Goal: Information Seeking & Learning: Learn about a topic

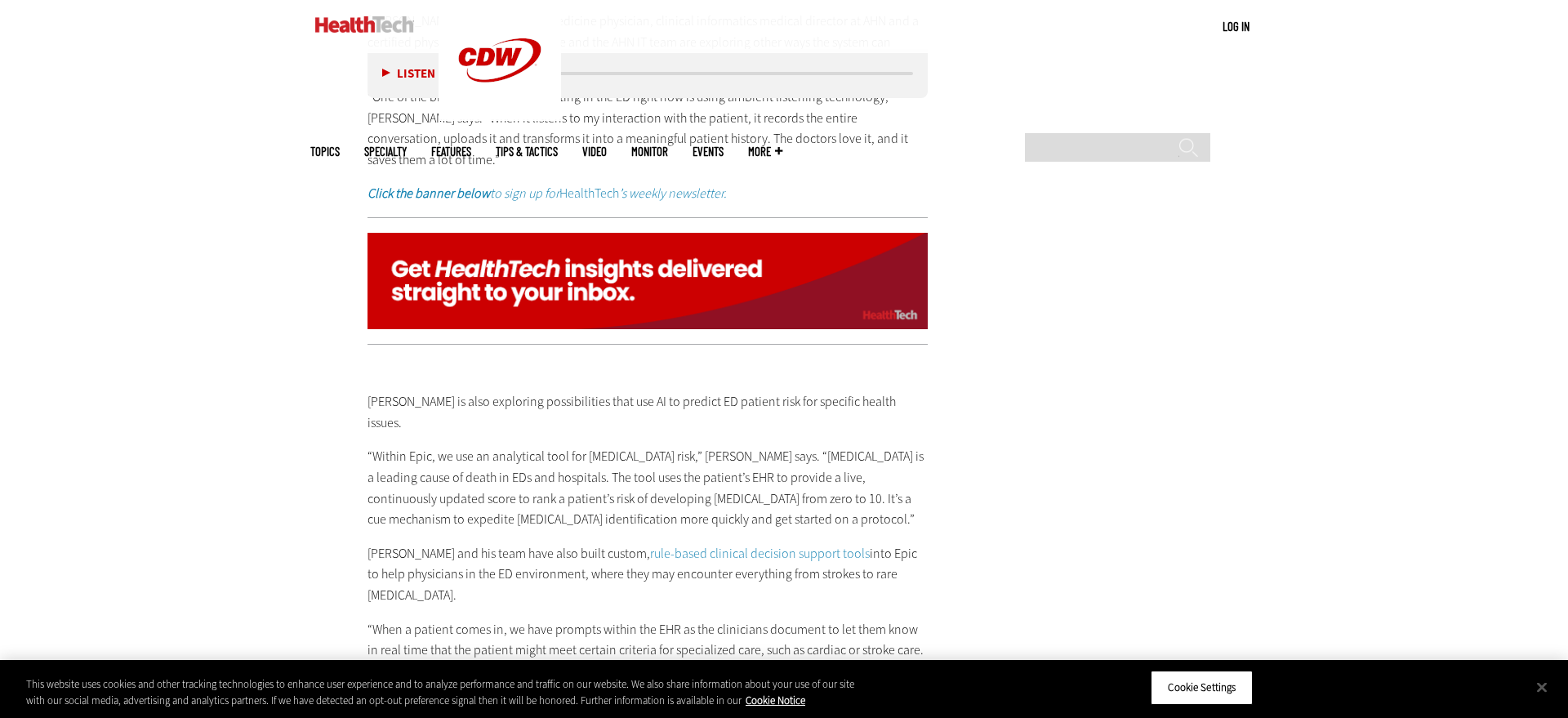
scroll to position [3668, 0]
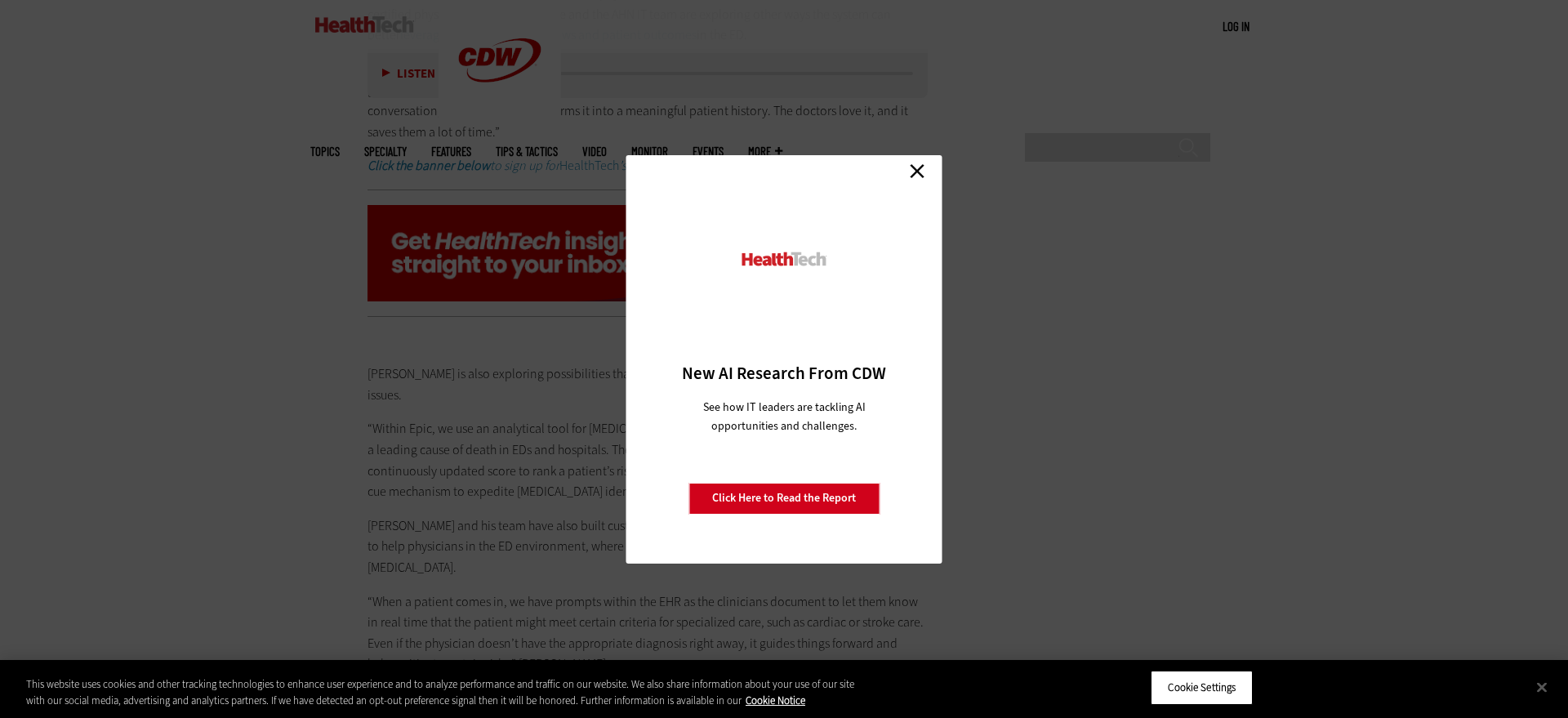
click at [914, 174] on link "Close" at bounding box center [917, 171] width 25 height 25
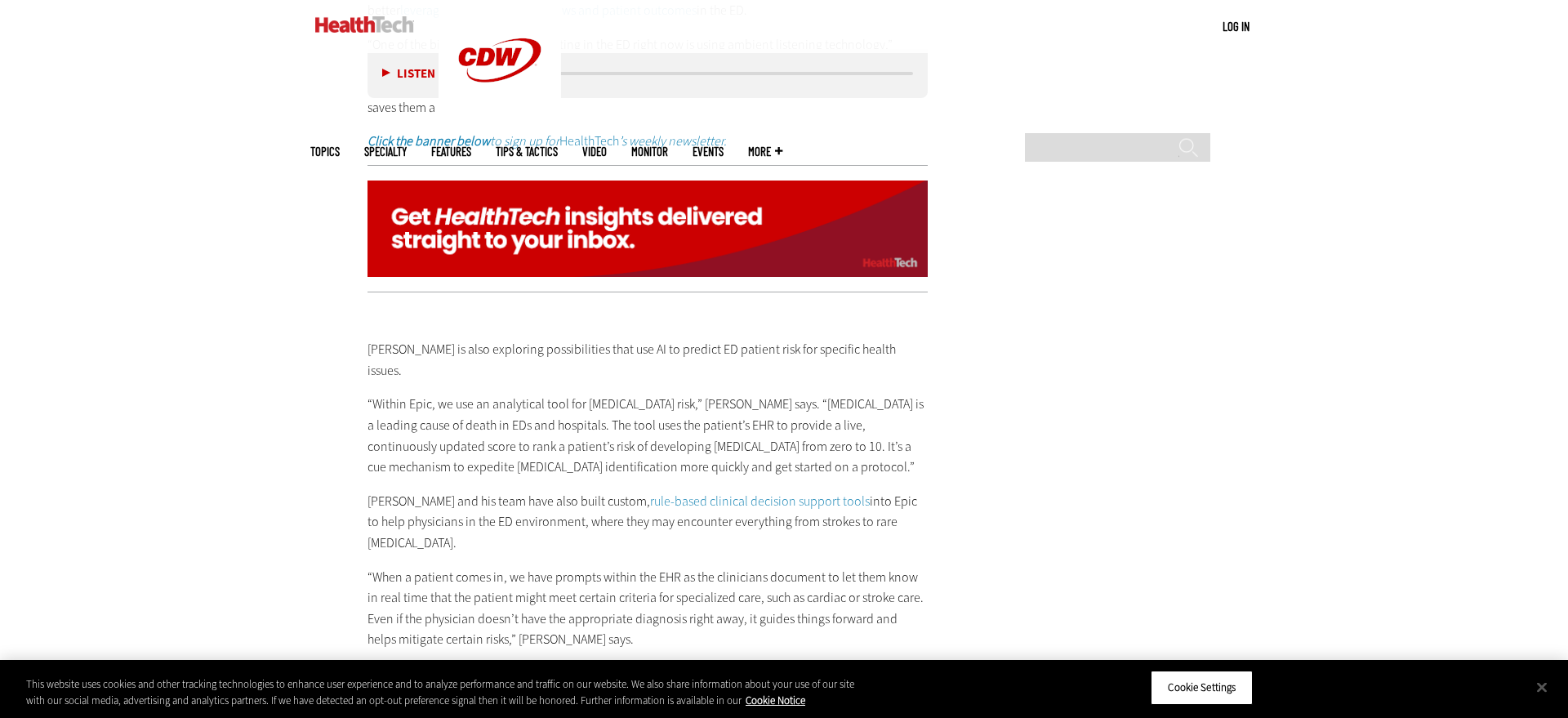
scroll to position [3708, 0]
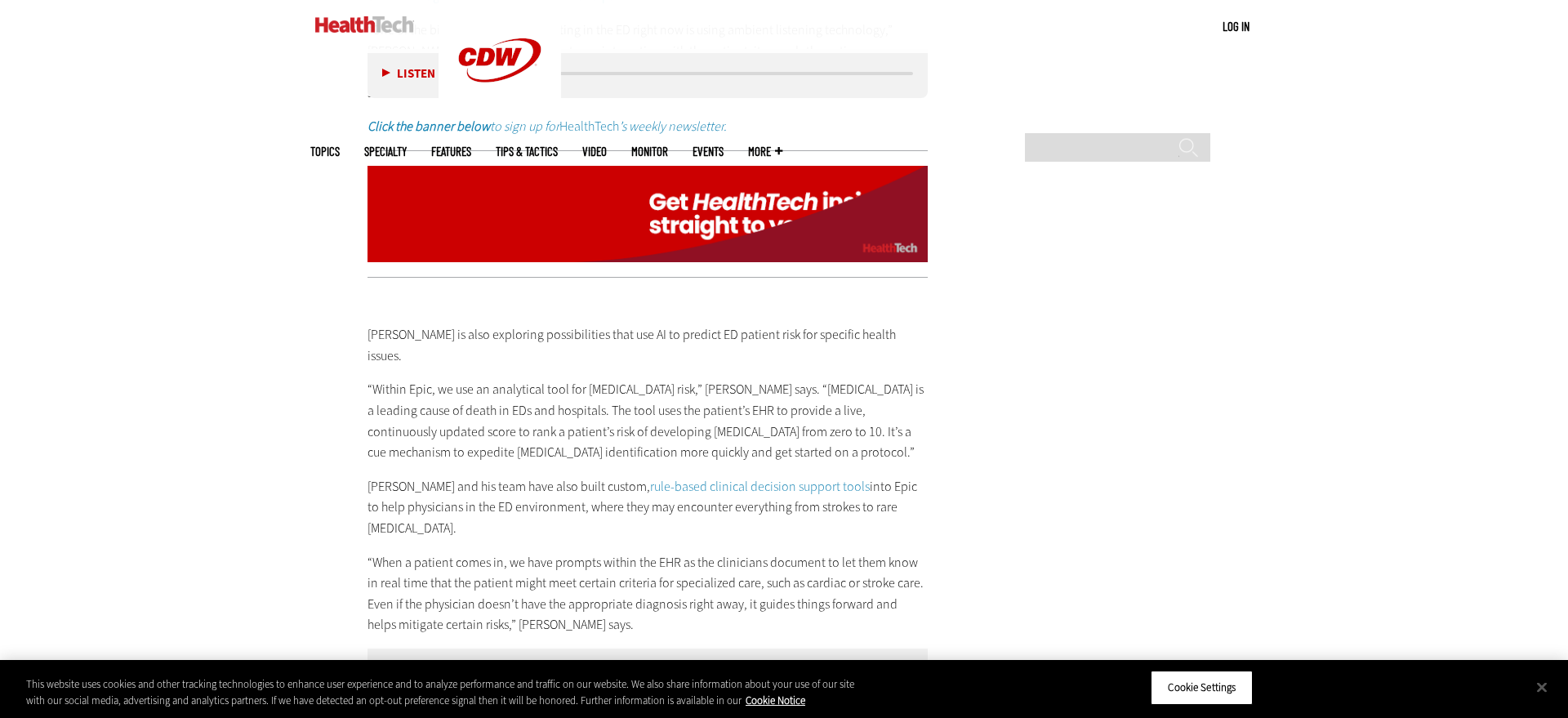
click at [719, 477] on link "rule-based clinical decision support tools" at bounding box center [760, 485] width 220 height 17
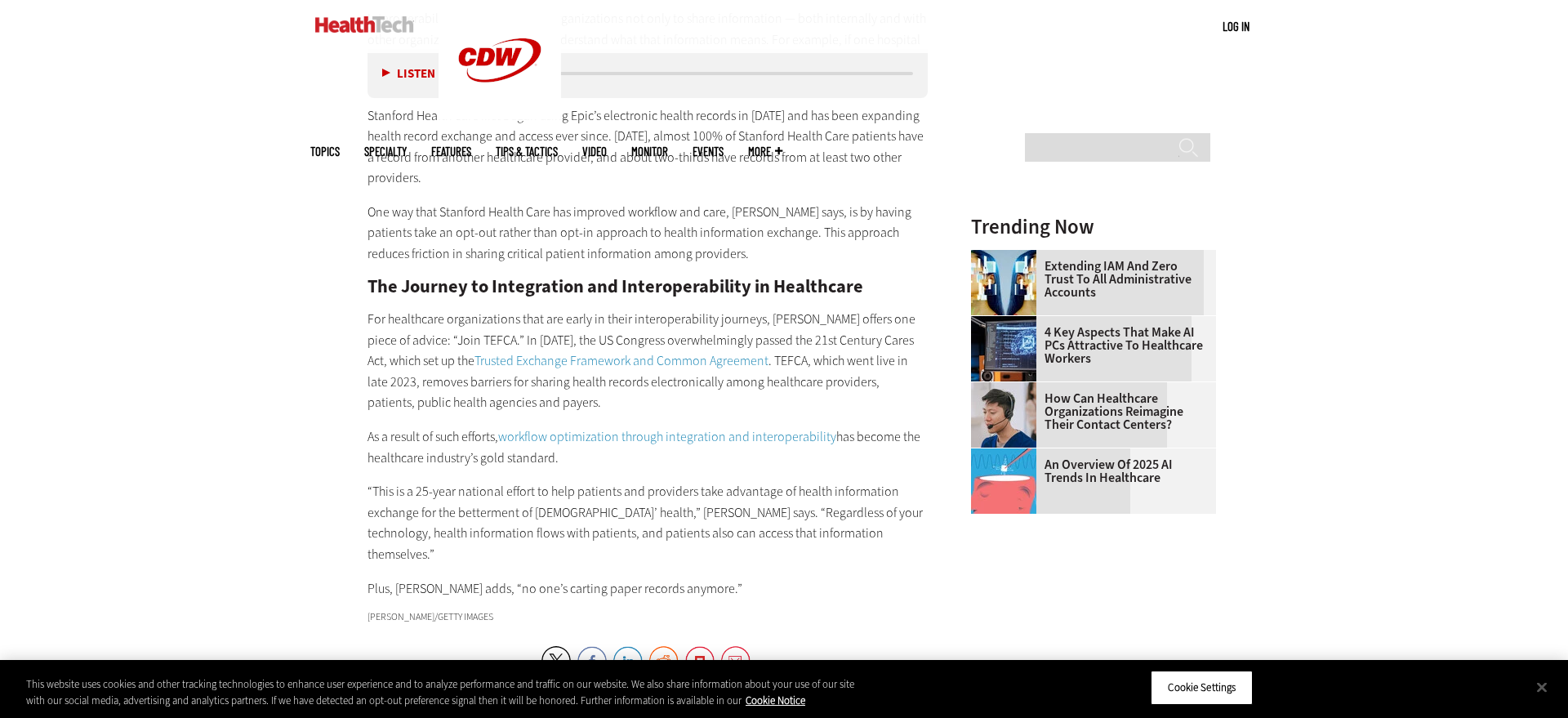
scroll to position [2209, 0]
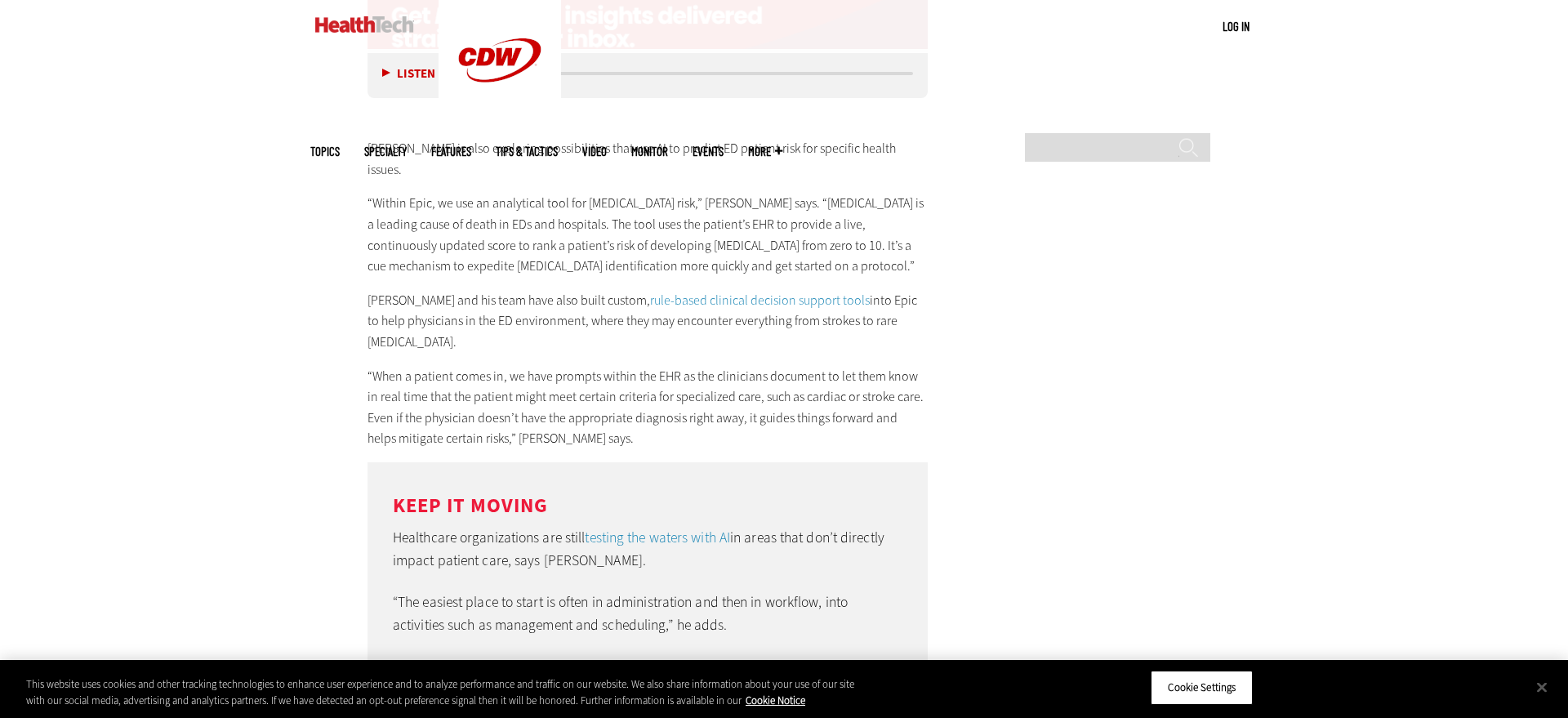
scroll to position [3891, 0]
click at [665, 294] on link "rule-based clinical decision support tools" at bounding box center [760, 302] width 220 height 17
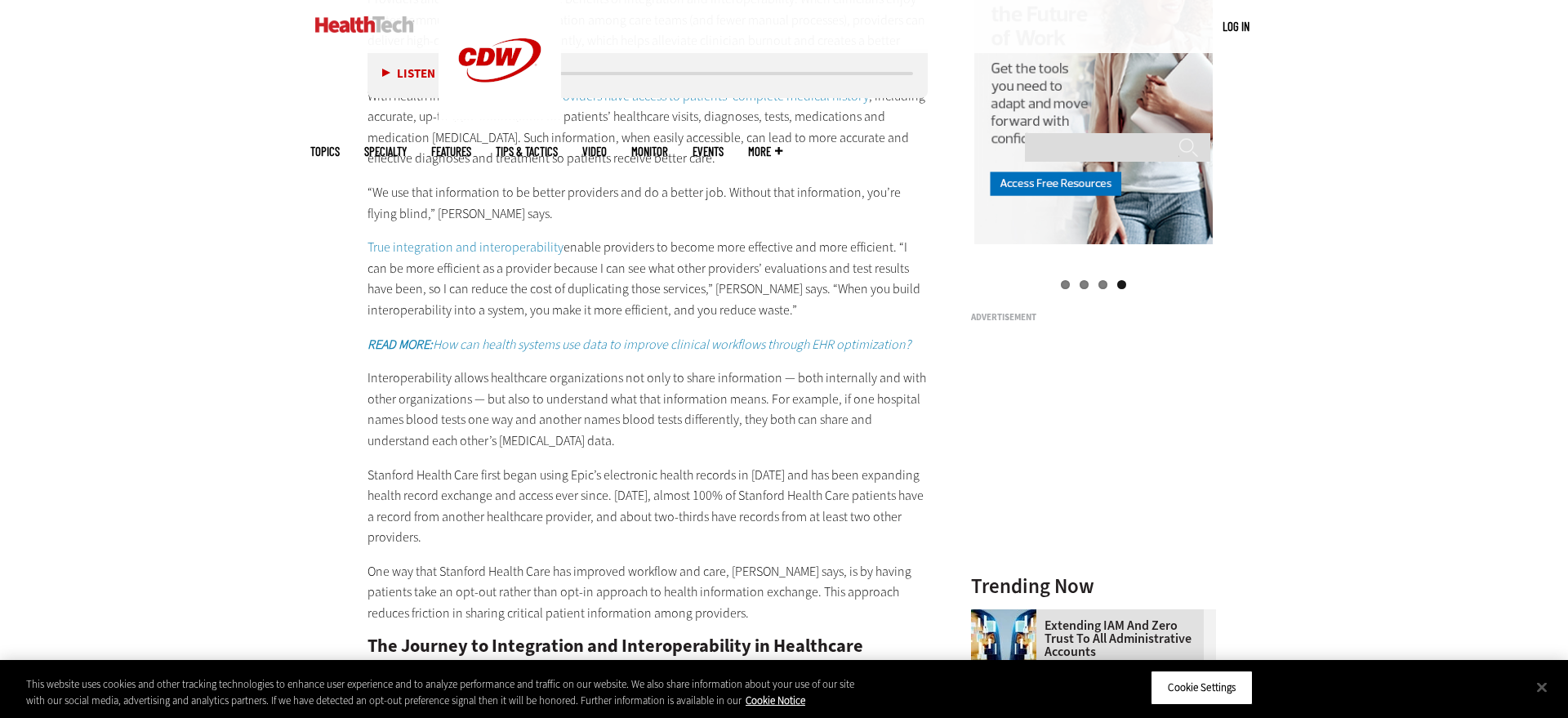
scroll to position [1852, 0]
